Goal: Task Accomplishment & Management: Use online tool/utility

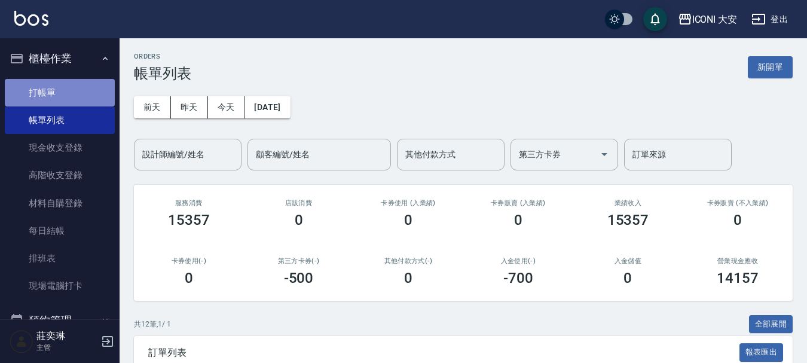
click at [71, 89] on link "打帳單" at bounding box center [60, 92] width 110 height 27
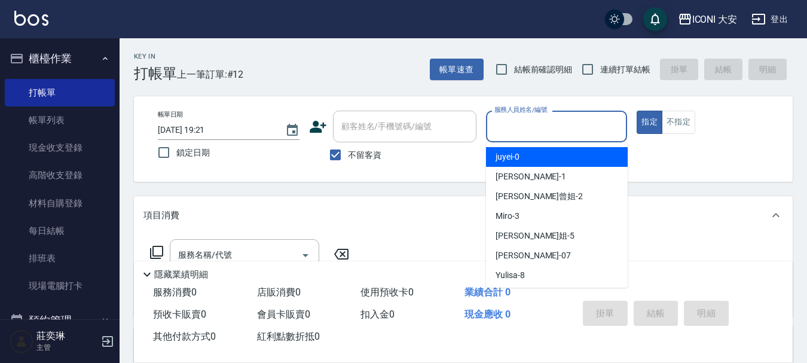
click at [538, 130] on input "服務人員姓名/編號" at bounding box center [556, 126] width 131 height 21
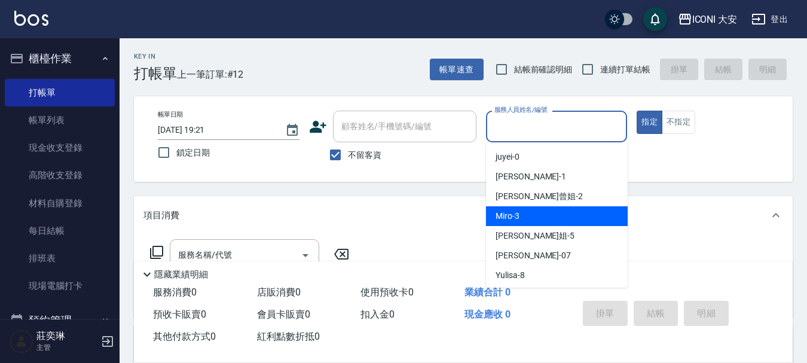
click at [548, 220] on div "Miro -3" at bounding box center [557, 216] width 142 height 20
type input "Miro-3"
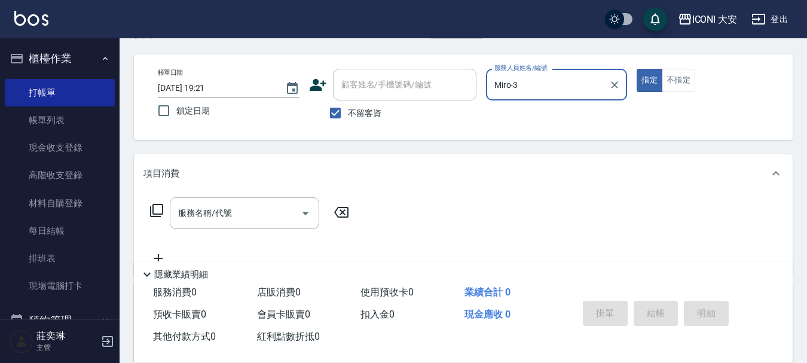
scroll to position [60, 0]
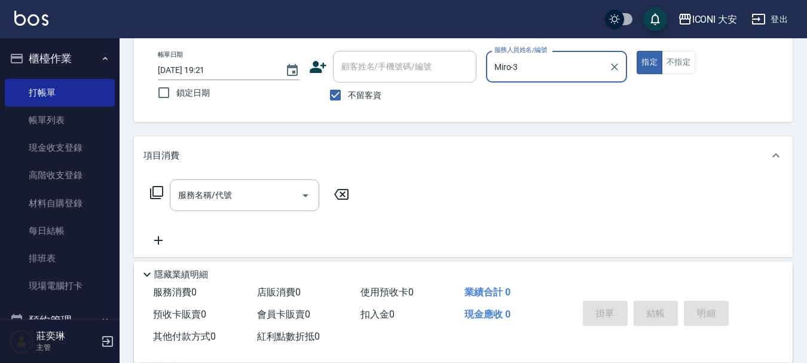
click at [152, 187] on icon at bounding box center [156, 192] width 14 height 14
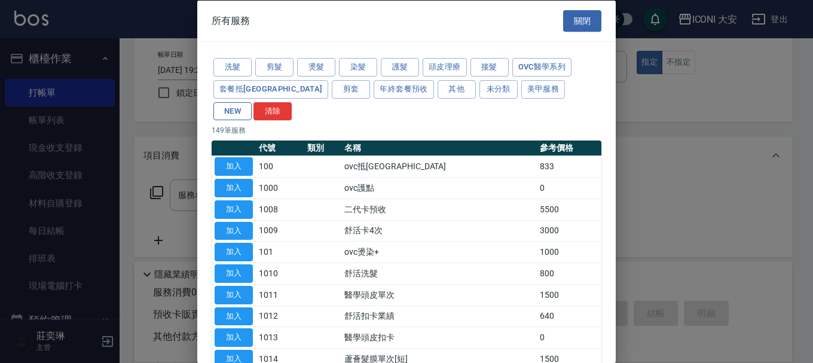
click at [252, 102] on button "NEW" at bounding box center [232, 111] width 38 height 19
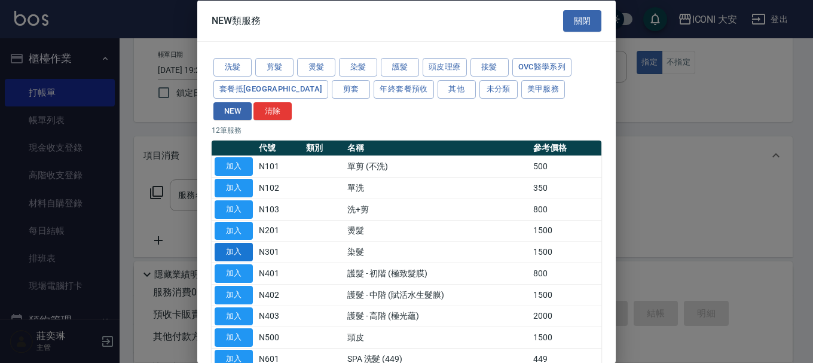
click at [243, 243] on button "加入" at bounding box center [234, 252] width 38 height 19
type input "染髮(N301)"
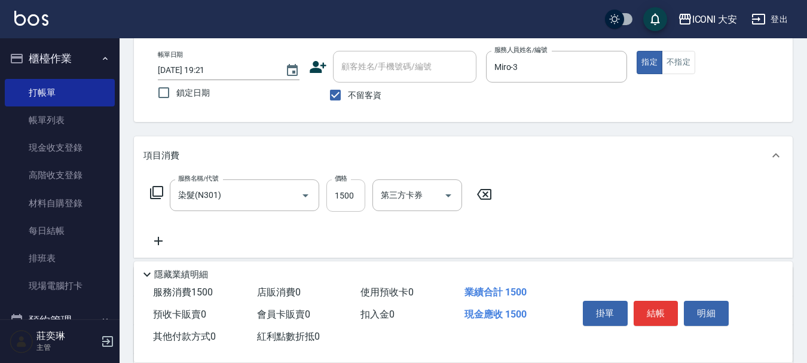
click at [344, 198] on input "1500" at bounding box center [345, 195] width 39 height 32
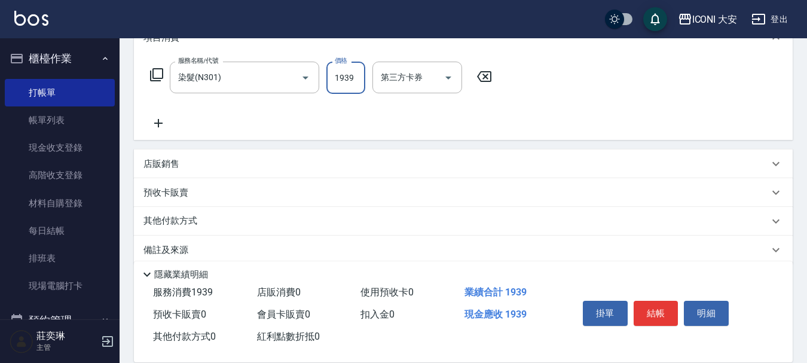
scroll to position [179, 0]
type input "1939"
click at [179, 217] on p "其他付款方式" at bounding box center [173, 219] width 60 height 13
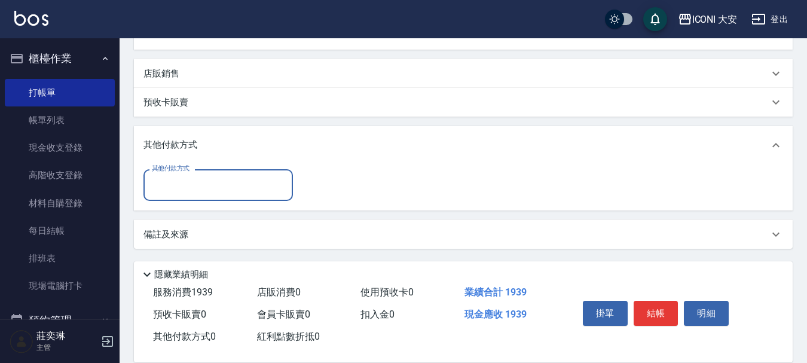
scroll to position [268, 0]
click at [206, 195] on div "其他付款方式" at bounding box center [217, 184] width 149 height 32
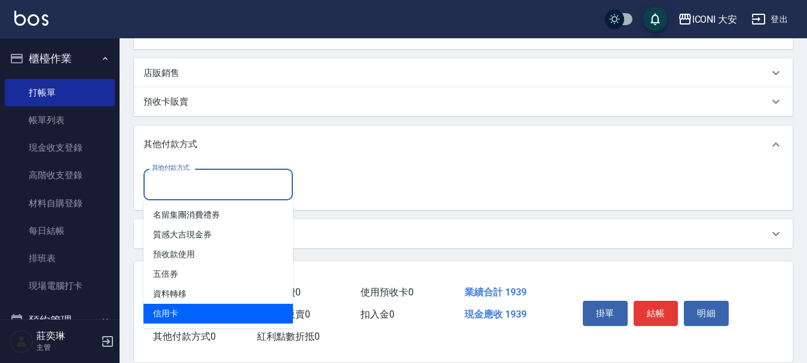
click at [231, 305] on span "信用卡" at bounding box center [217, 314] width 149 height 20
type input "信用卡"
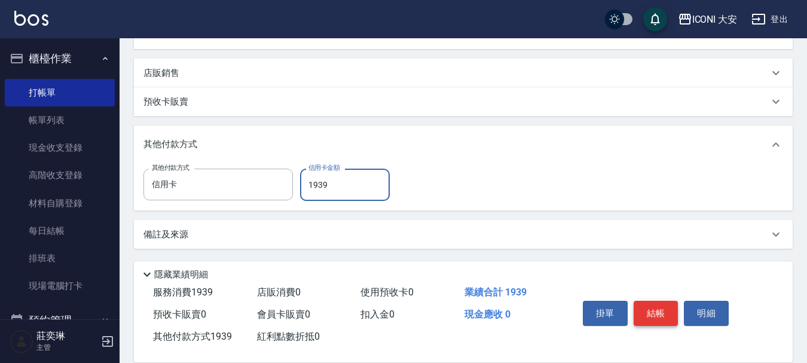
type input "1939"
click at [658, 305] on button "結帳" at bounding box center [655, 313] width 45 height 25
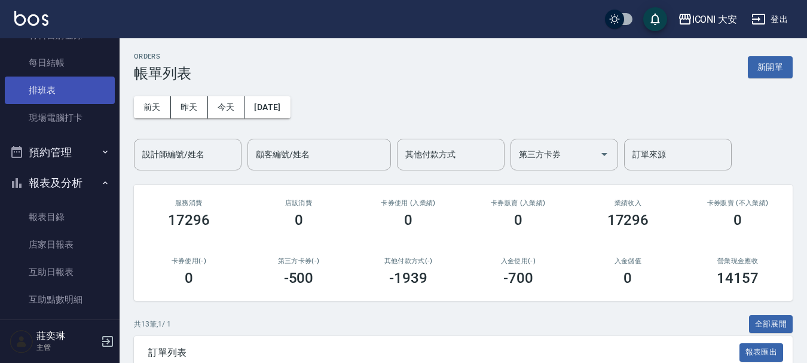
scroll to position [179, 0]
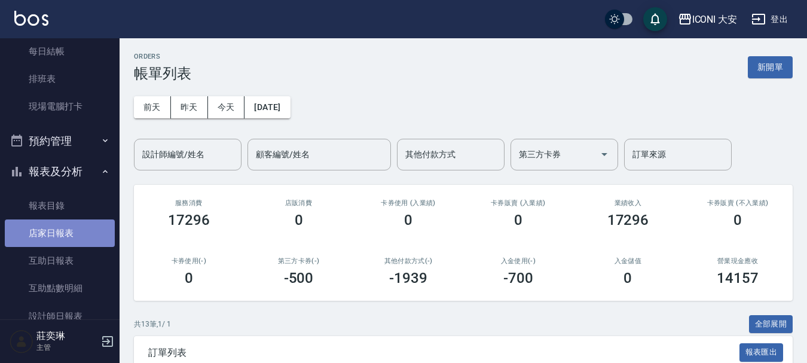
click at [79, 231] on link "店家日報表" at bounding box center [60, 232] width 110 height 27
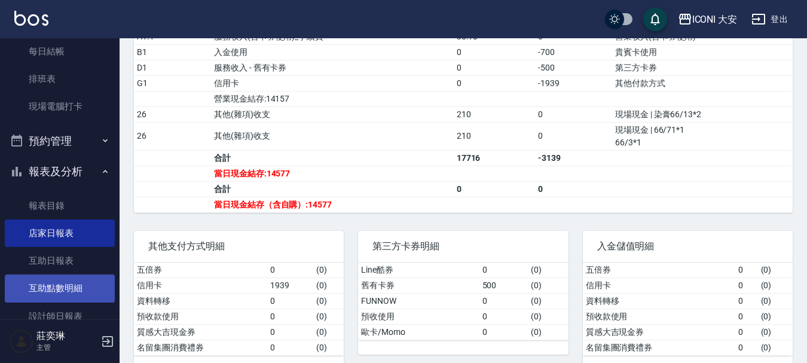
scroll to position [239, 0]
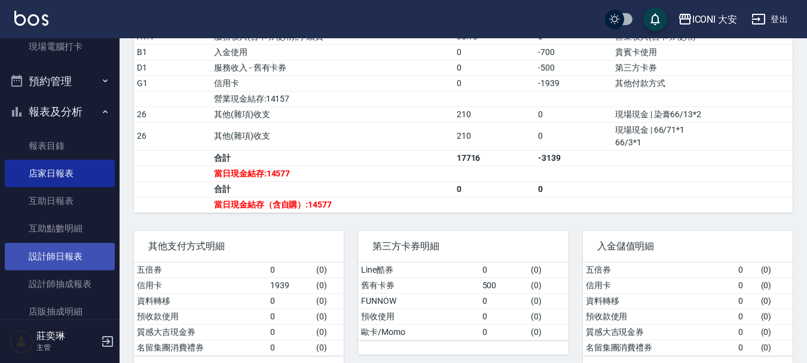
click at [58, 259] on link "設計師日報表" at bounding box center [60, 256] width 110 height 27
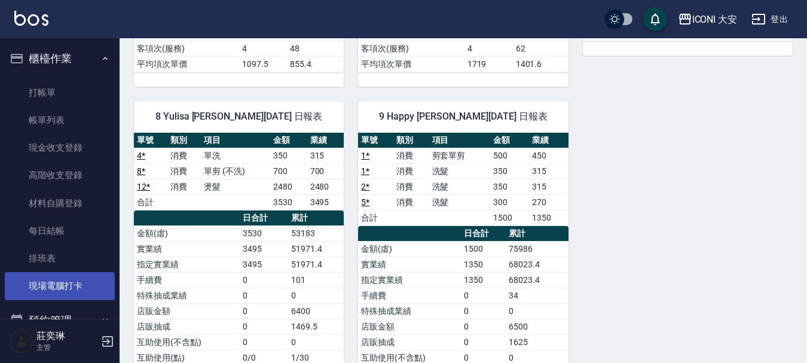
click at [70, 279] on link "現場電腦打卡" at bounding box center [60, 285] width 110 height 27
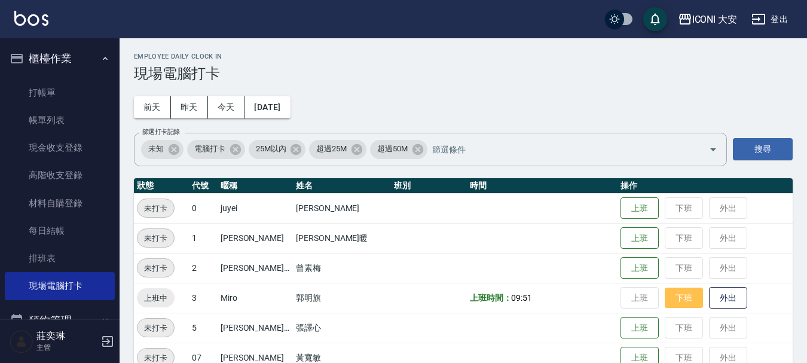
click at [670, 295] on button "下班" at bounding box center [683, 297] width 38 height 21
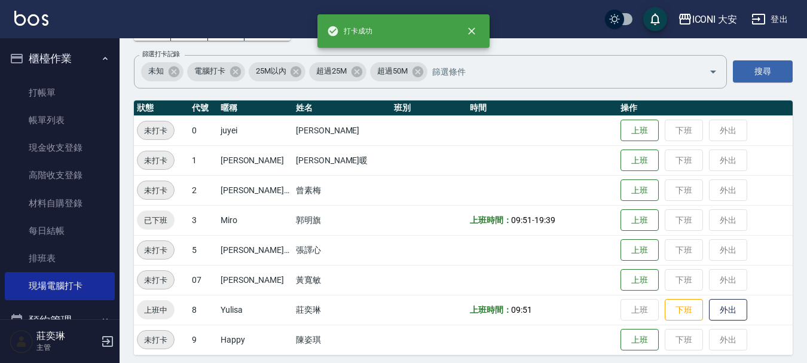
scroll to position [84, 0]
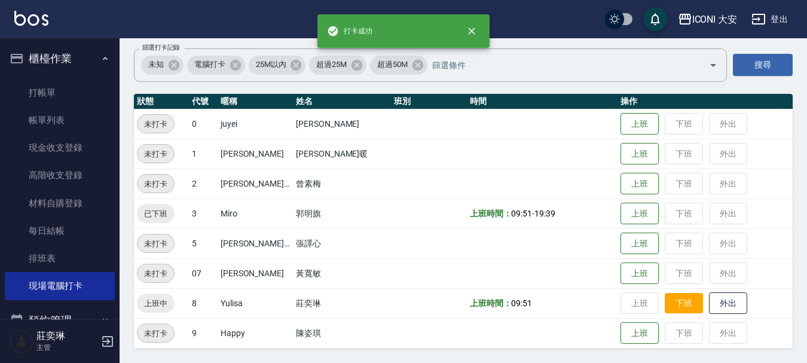
click at [680, 303] on button "下班" at bounding box center [683, 303] width 38 height 21
